Goal: Transaction & Acquisition: Purchase product/service

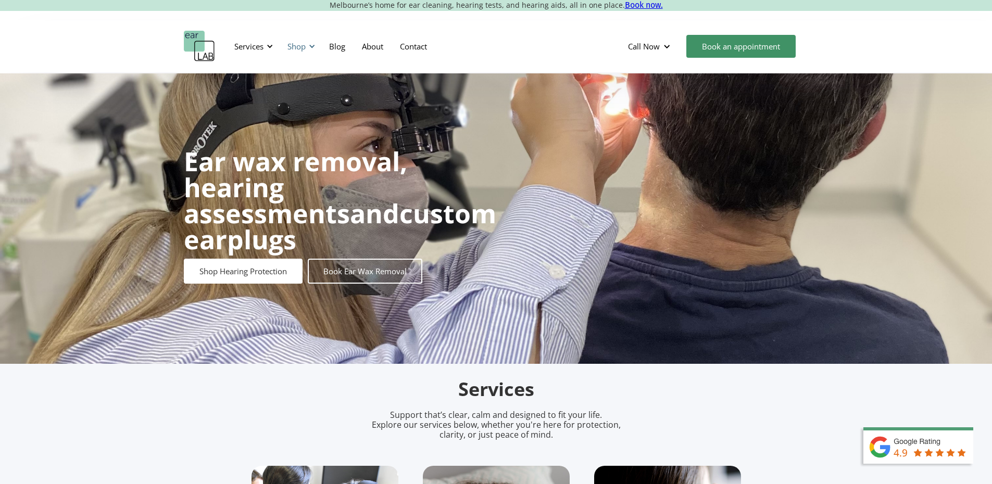
click at [313, 46] on div at bounding box center [311, 46] width 7 height 7
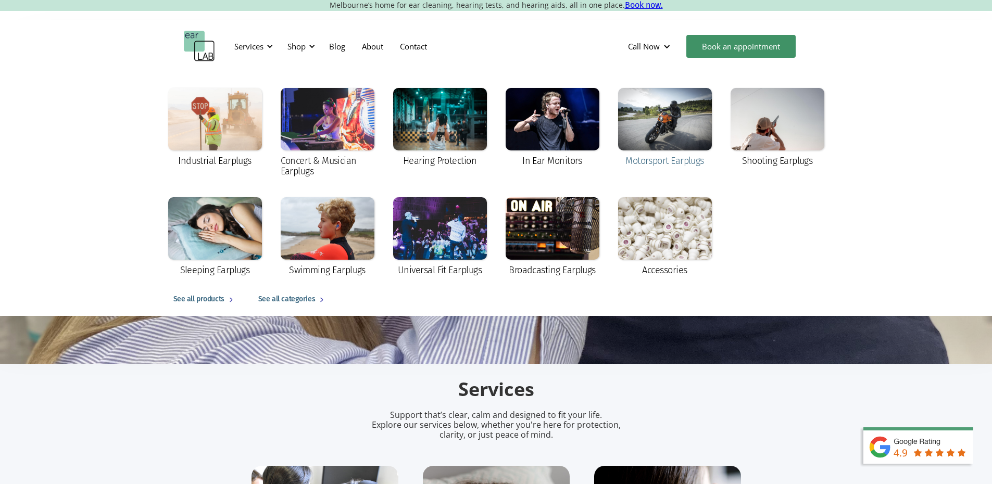
click at [650, 144] on div at bounding box center [665, 119] width 94 height 62
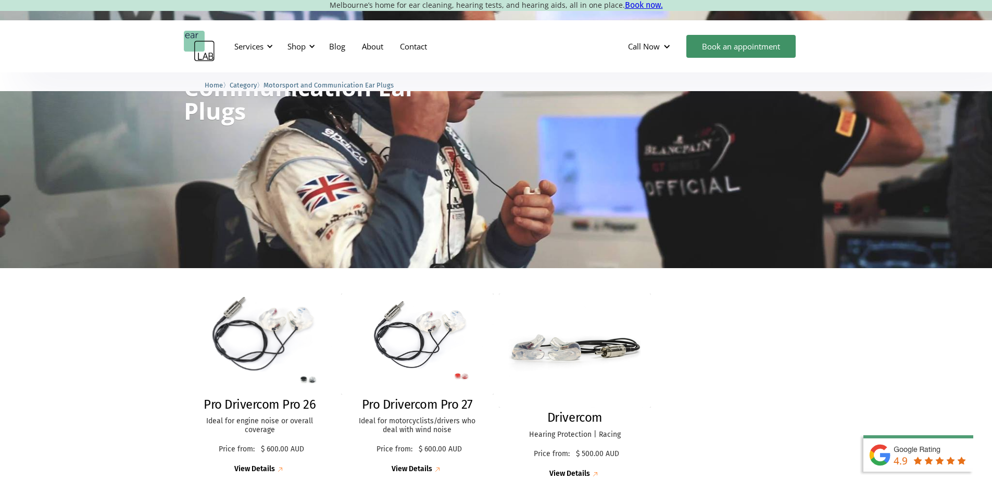
scroll to position [156, 0]
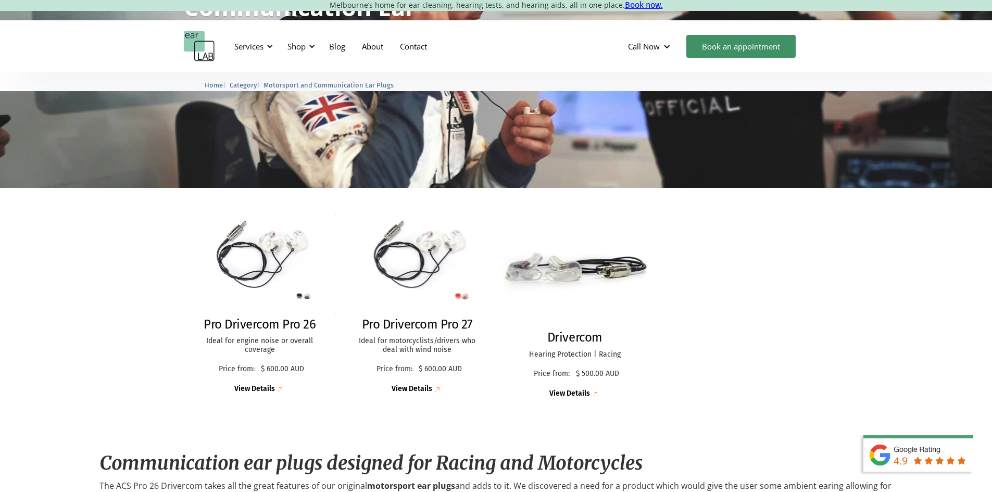
click at [549, 275] on img at bounding box center [574, 270] width 167 height 125
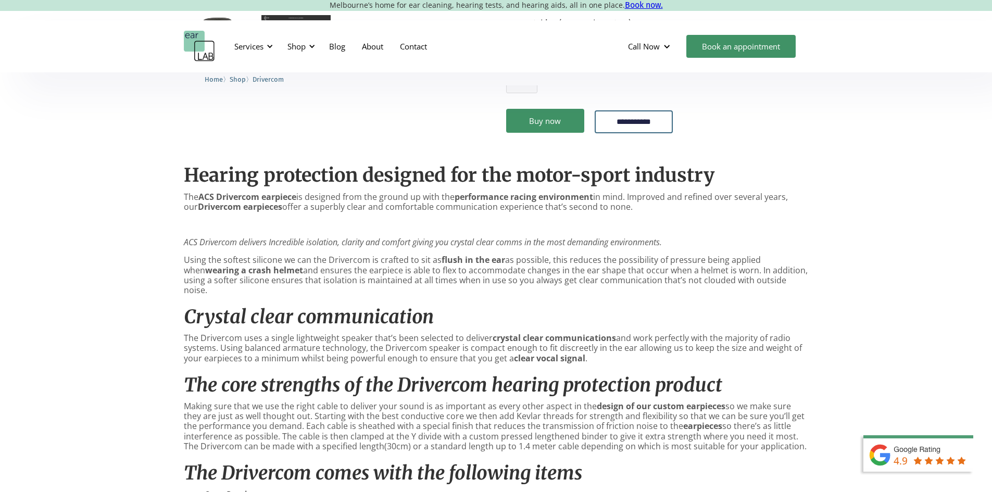
scroll to position [520, 0]
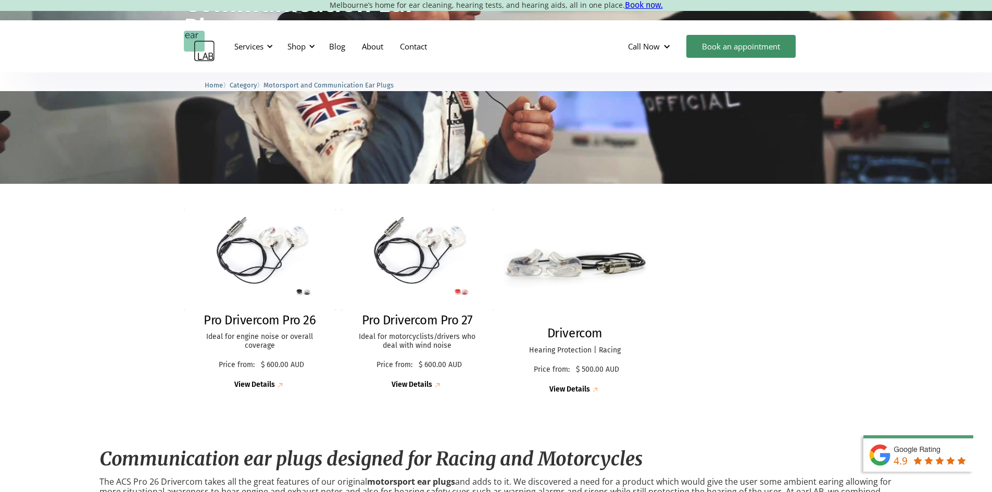
click at [616, 262] on img at bounding box center [574, 266] width 164 height 123
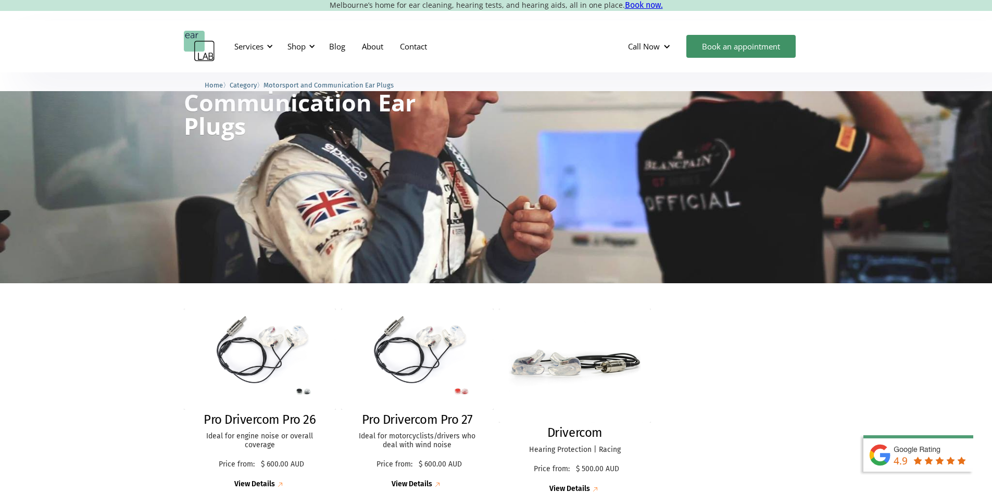
scroll to position [156, 0]
